Goal: Find specific page/section: Find specific page/section

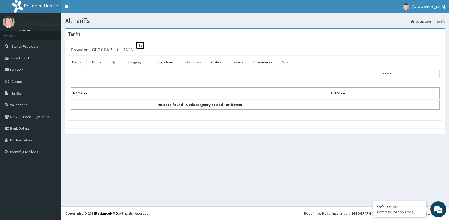
click at [192, 61] on link "Laboratory" at bounding box center [192, 61] width 26 height 11
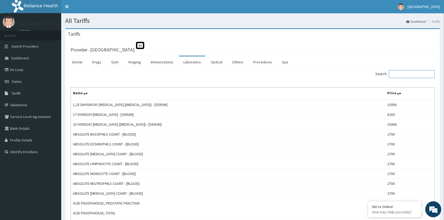
click at [403, 74] on input "Search:" at bounding box center [412, 74] width 46 height 8
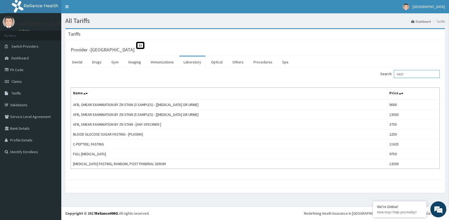
drag, startPoint x: 411, startPoint y: 72, endPoint x: 396, endPoint y: 73, distance: 14.9
click at [396, 73] on label "Search: FAST" at bounding box center [409, 74] width 59 height 8
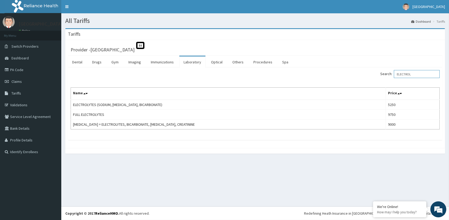
drag, startPoint x: 423, startPoint y: 72, endPoint x: 342, endPoint y: 75, distance: 81.0
click at [342, 75] on div "Search: ELECTROL" at bounding box center [349, 74] width 181 height 9
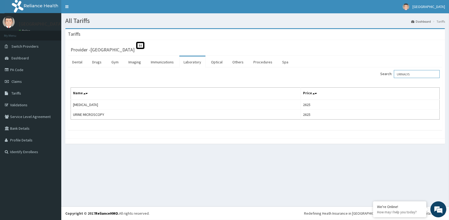
type input "URINALYS"
click at [16, 68] on link "PA Code" at bounding box center [30, 70] width 61 height 12
